Goal: Transaction & Acquisition: Purchase product/service

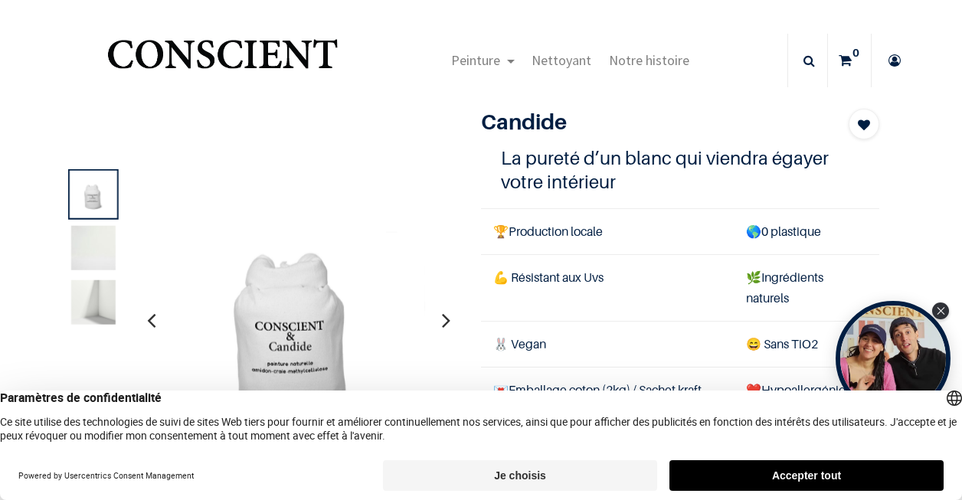
click at [103, 249] on img at bounding box center [93, 248] width 44 height 44
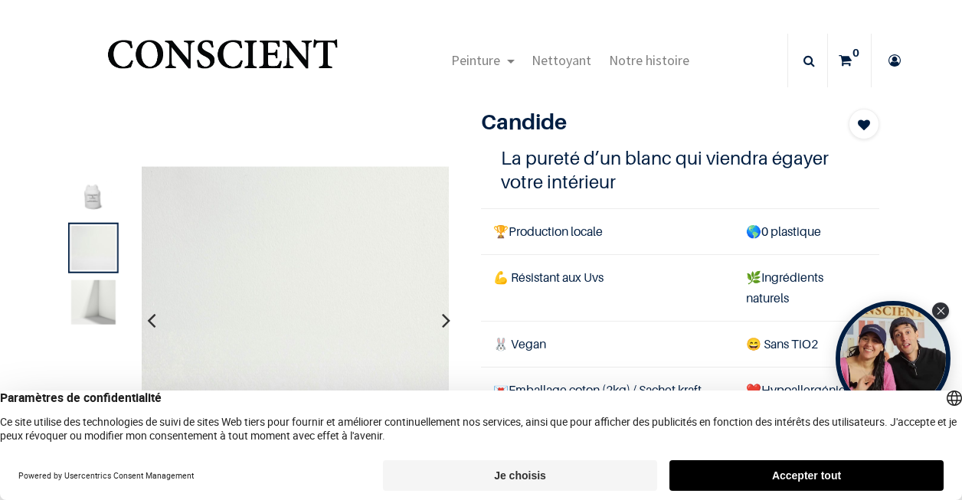
click at [97, 298] on img at bounding box center [93, 302] width 44 height 44
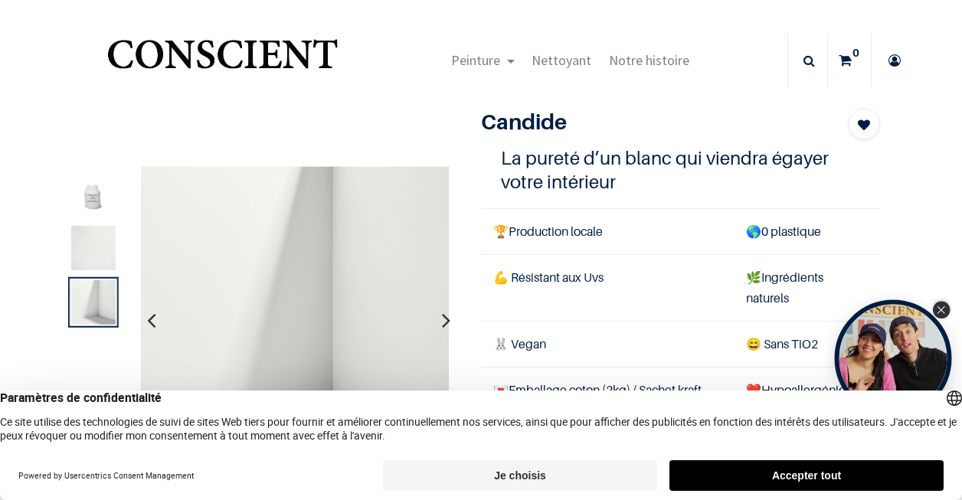
click at [944, 308] on icon "Close Tolstoy widget" at bounding box center [942, 310] width 8 height 8
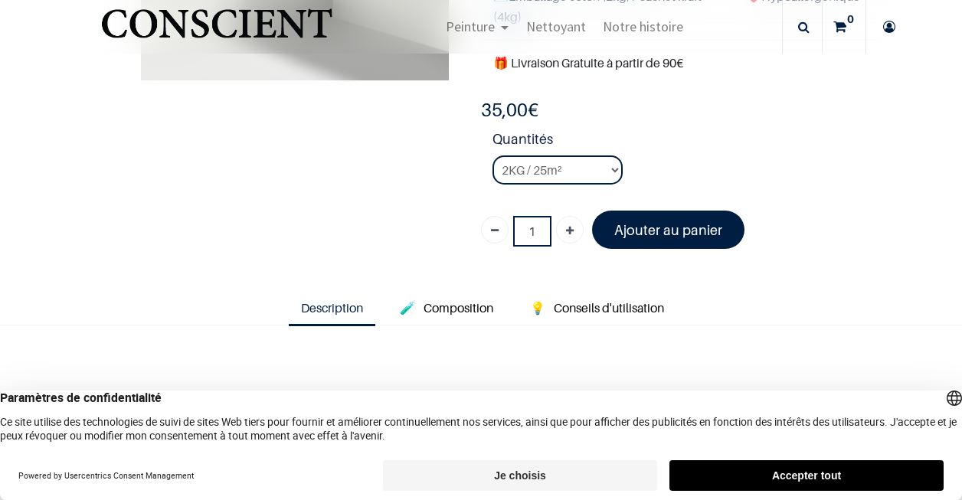
scroll to position [284, 0]
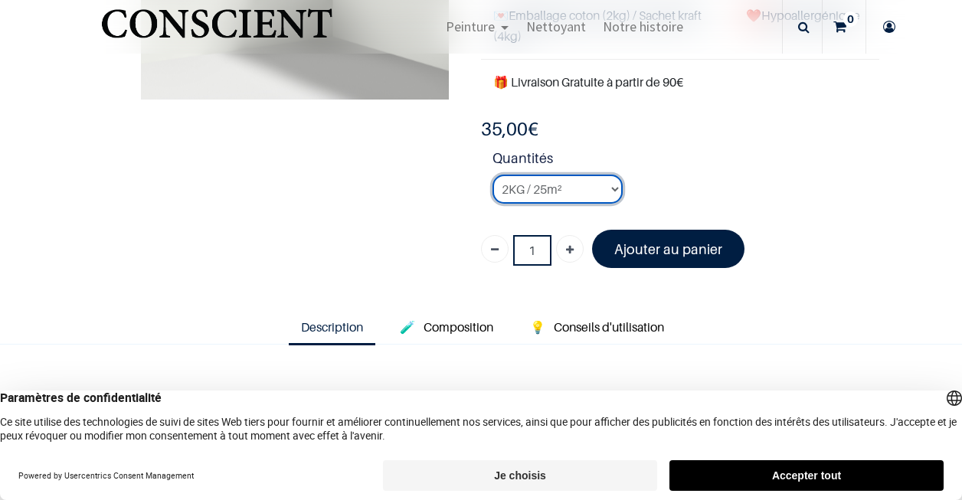
click at [610, 190] on select "2KG / 25m² 4KG / 50m² 8KG / 100m² Testeur" at bounding box center [558, 189] width 130 height 29
click at [493, 175] on select "2KG / 25m² 4KG / 50m² 8KG / 100m² Testeur" at bounding box center [558, 189] width 130 height 29
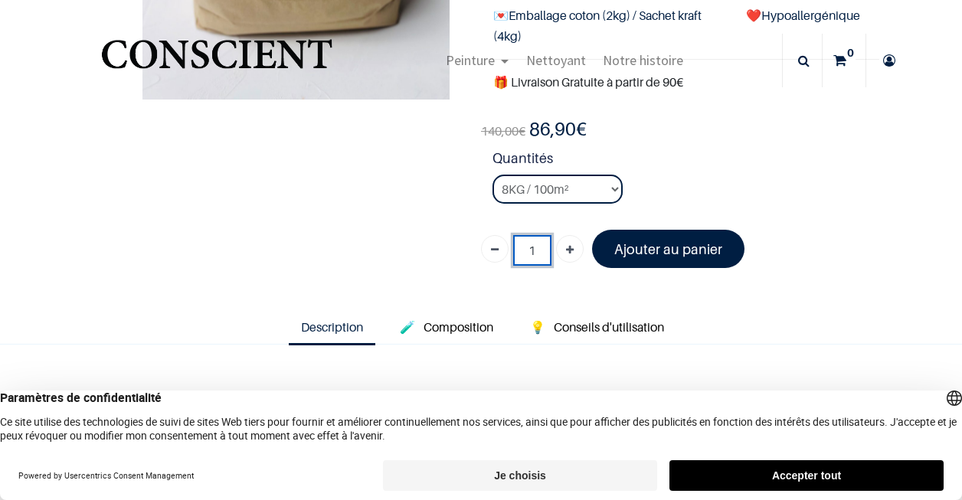
scroll to position [211, 0]
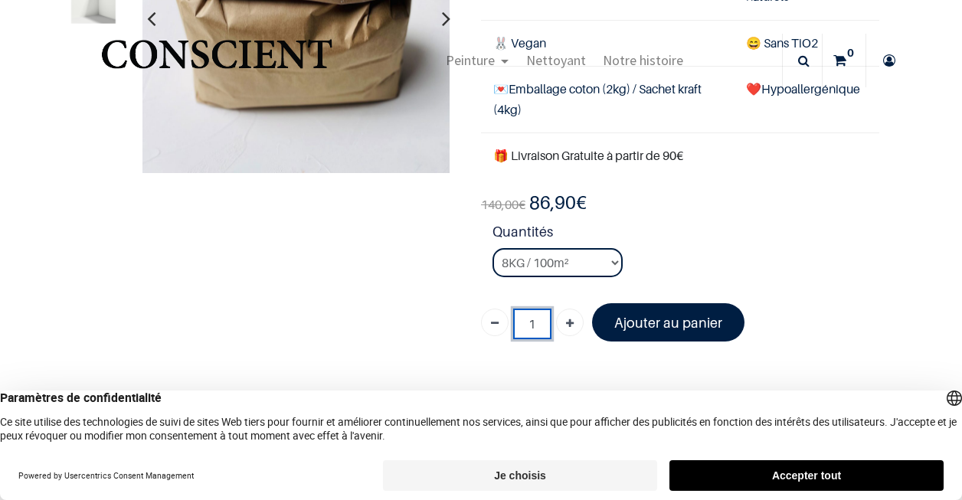
drag, startPoint x: 535, startPoint y: 260, endPoint x: 0, endPoint y: 51, distance: 574.5
click at [0, 51] on div "True Peinture Shop new 0" at bounding box center [481, 250] width 962 height 500
select select "1"
